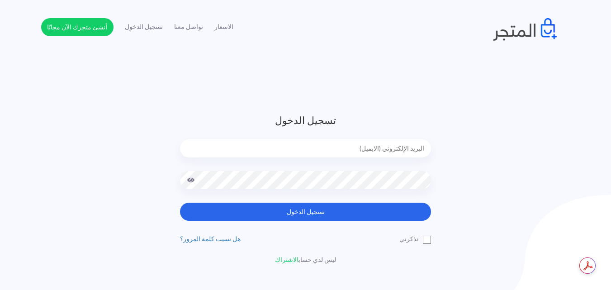
click at [349, 146] on input "email" at bounding box center [305, 148] width 251 height 18
type input "ahmedhessienkamel@outlook.com"
click at [189, 181] on span at bounding box center [191, 180] width 8 height 18
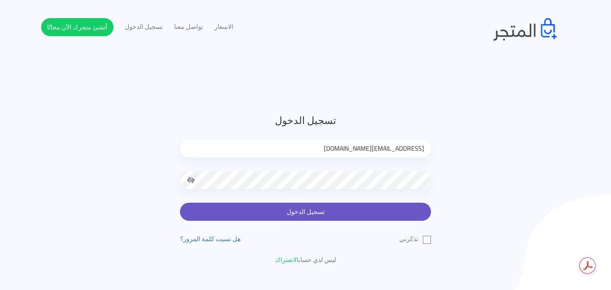
click at [285, 206] on button "تسجيل الدخول" at bounding box center [305, 212] width 251 height 18
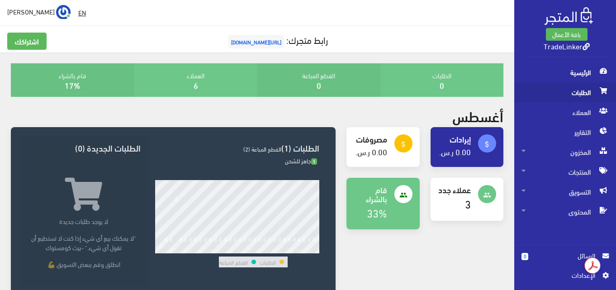
click at [570, 97] on span "الطلبات" at bounding box center [565, 92] width 87 height 20
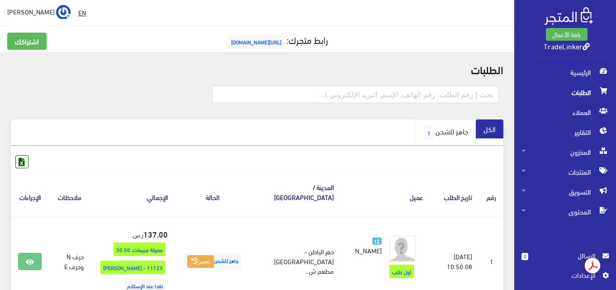
click at [453, 134] on link "جاهز للشحن 1" at bounding box center [445, 132] width 61 height 26
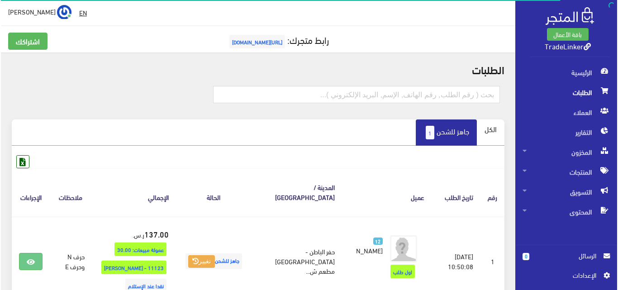
scroll to position [45, 0]
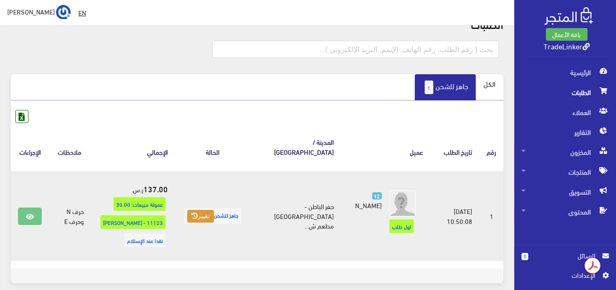
click at [200, 210] on button "تغيير" at bounding box center [200, 216] width 27 height 13
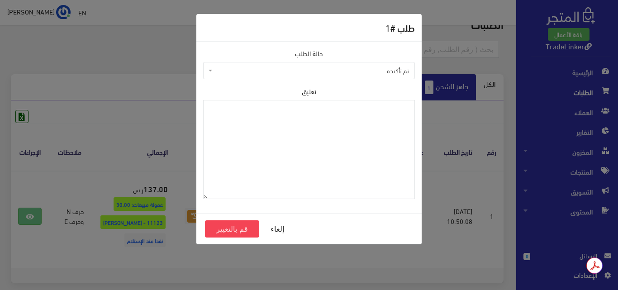
click at [305, 76] on span "تم تأكيده" at bounding box center [309, 70] width 212 height 17
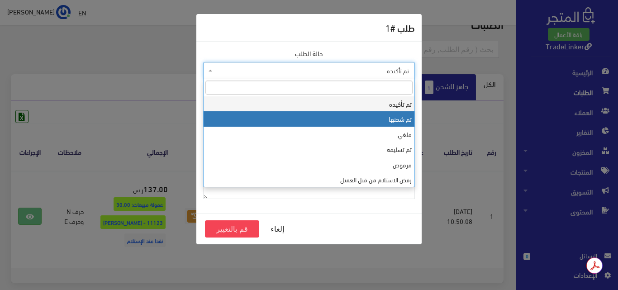
select select "2"
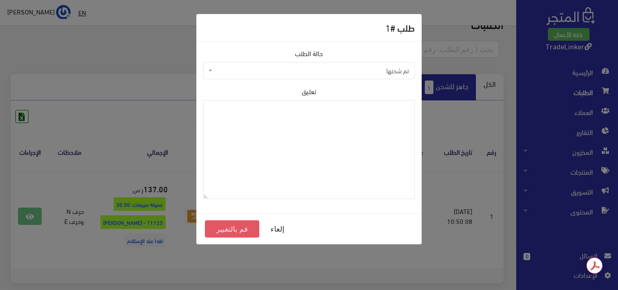
click at [232, 230] on button "قم بالتغيير" at bounding box center [232, 228] width 54 height 17
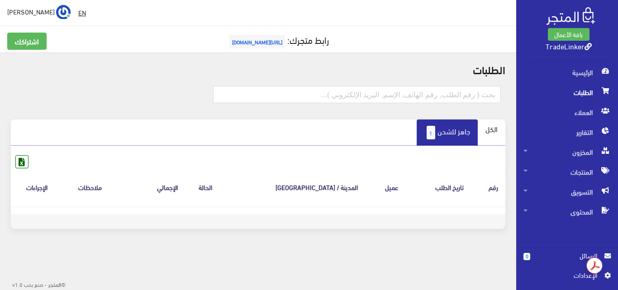
click at [445, 136] on link "جاهز للشحن 1" at bounding box center [447, 132] width 61 height 26
click at [499, 131] on link "الكل" at bounding box center [492, 128] width 28 height 19
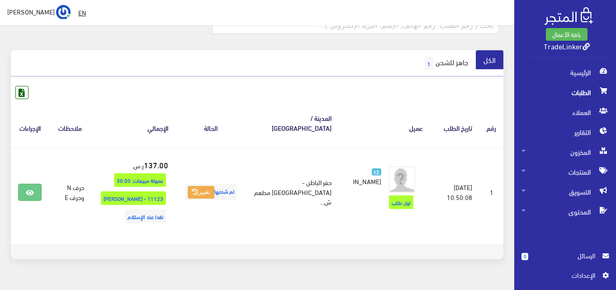
scroll to position [79, 0]
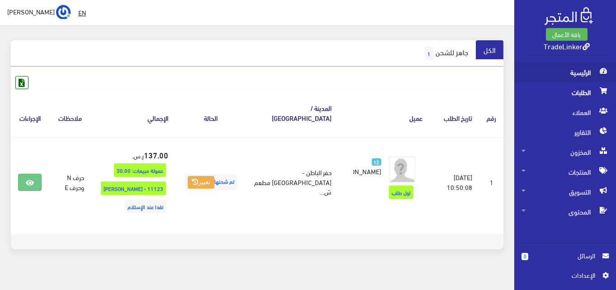
click at [563, 74] on span "الرئيسية" at bounding box center [565, 72] width 87 height 20
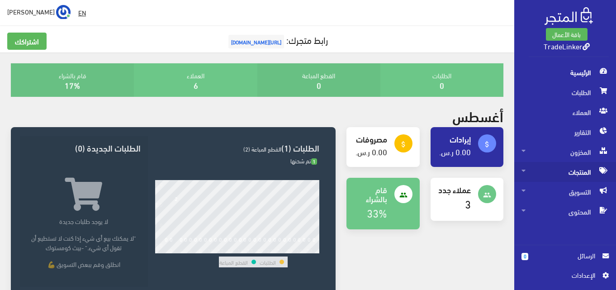
click at [536, 163] on span "المنتجات" at bounding box center [565, 172] width 87 height 20
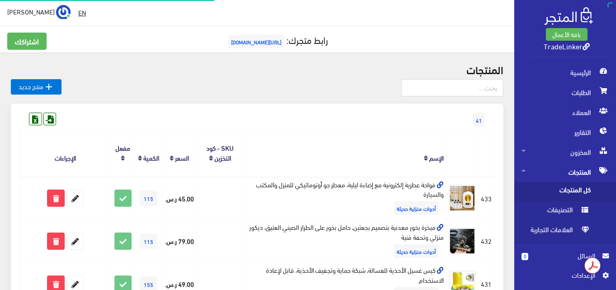
click at [544, 182] on span "كل المنتجات" at bounding box center [556, 192] width 69 height 20
